Goal: Task Accomplishment & Management: Manage account settings

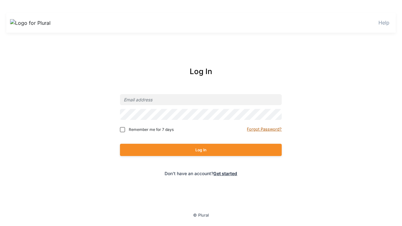
click at [265, 129] on small "Forgot Password?" at bounding box center [264, 129] width 35 height 5
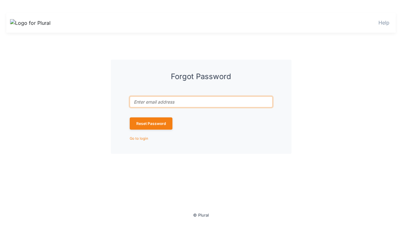
type input "[EMAIL_ADDRESS][DOMAIN_NAME]"
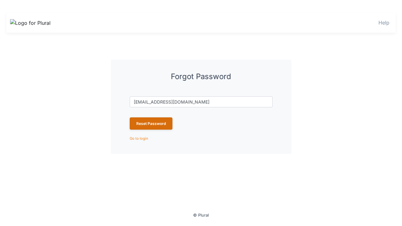
click at [151, 123] on button "Reset Password" at bounding box center [151, 124] width 43 height 12
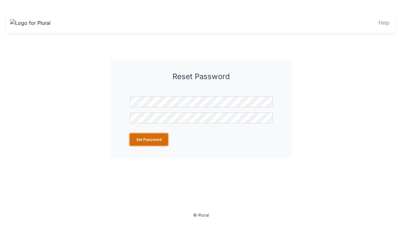
click at [149, 140] on button "Set Password" at bounding box center [149, 140] width 38 height 12
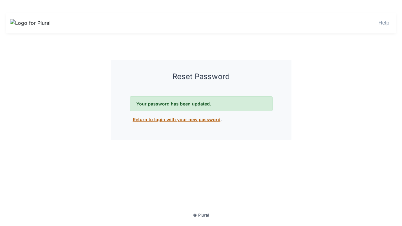
click at [174, 119] on link "Return to login with your new password" at bounding box center [177, 119] width 88 height 5
